Goal: Transaction & Acquisition: Purchase product/service

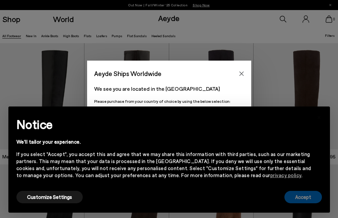
click at [290, 192] on button "Accept" at bounding box center [302, 197] width 37 height 12
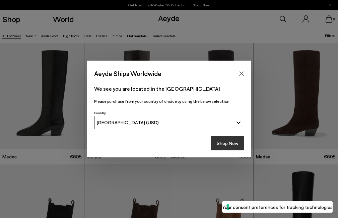
click at [235, 149] on button "Shop Now" at bounding box center [227, 143] width 33 height 14
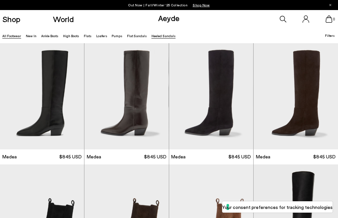
click at [155, 39] on li "Heeled Sandals" at bounding box center [163, 35] width 24 height 7
click at [155, 36] on link "Heeled Sandals" at bounding box center [163, 36] width 24 height 4
